Goal: Navigation & Orientation: Go to known website

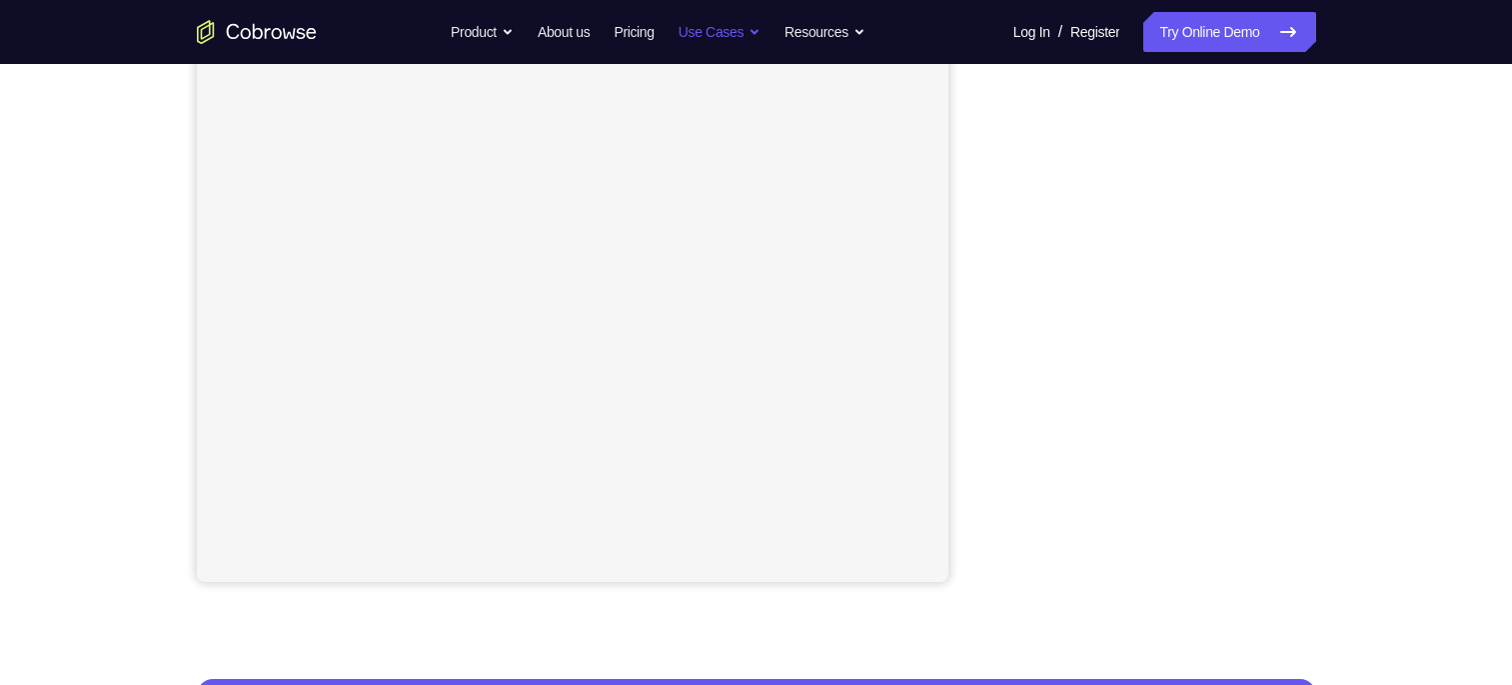
scroll to position [348, 0]
click at [997, 330] on div at bounding box center [1157, 275] width 320 height 615
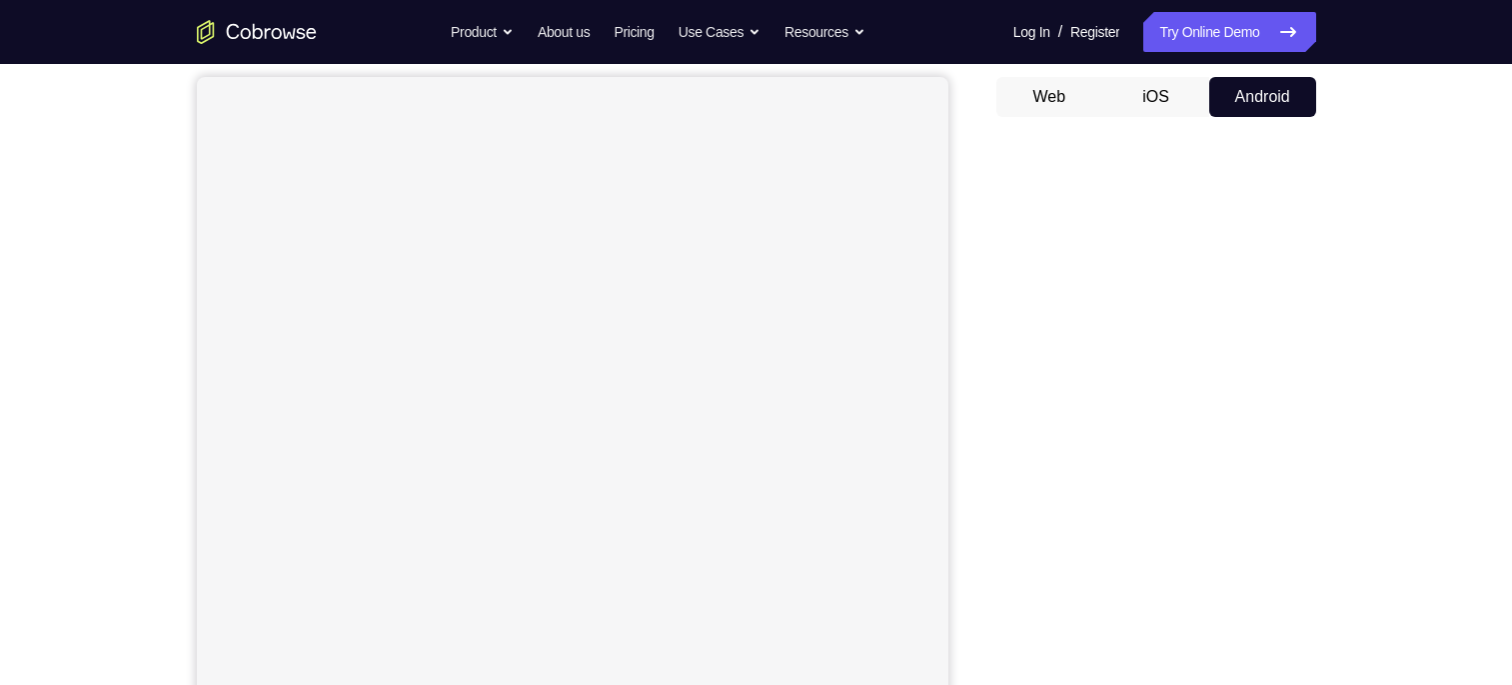
scroll to position [165, 0]
